Goal: Find specific page/section: Find specific page/section

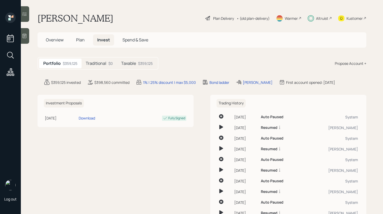
click at [137, 61] on div "Taxable $359,125" at bounding box center [137, 64] width 40 height 10
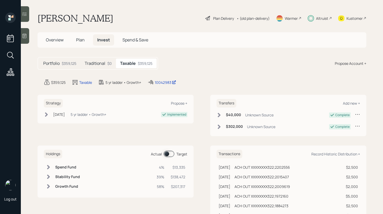
click at [166, 156] on span at bounding box center [169, 154] width 11 height 6
click at [350, 19] on div "Kustomer" at bounding box center [355, 18] width 16 height 5
